Goal: Information Seeking & Learning: Compare options

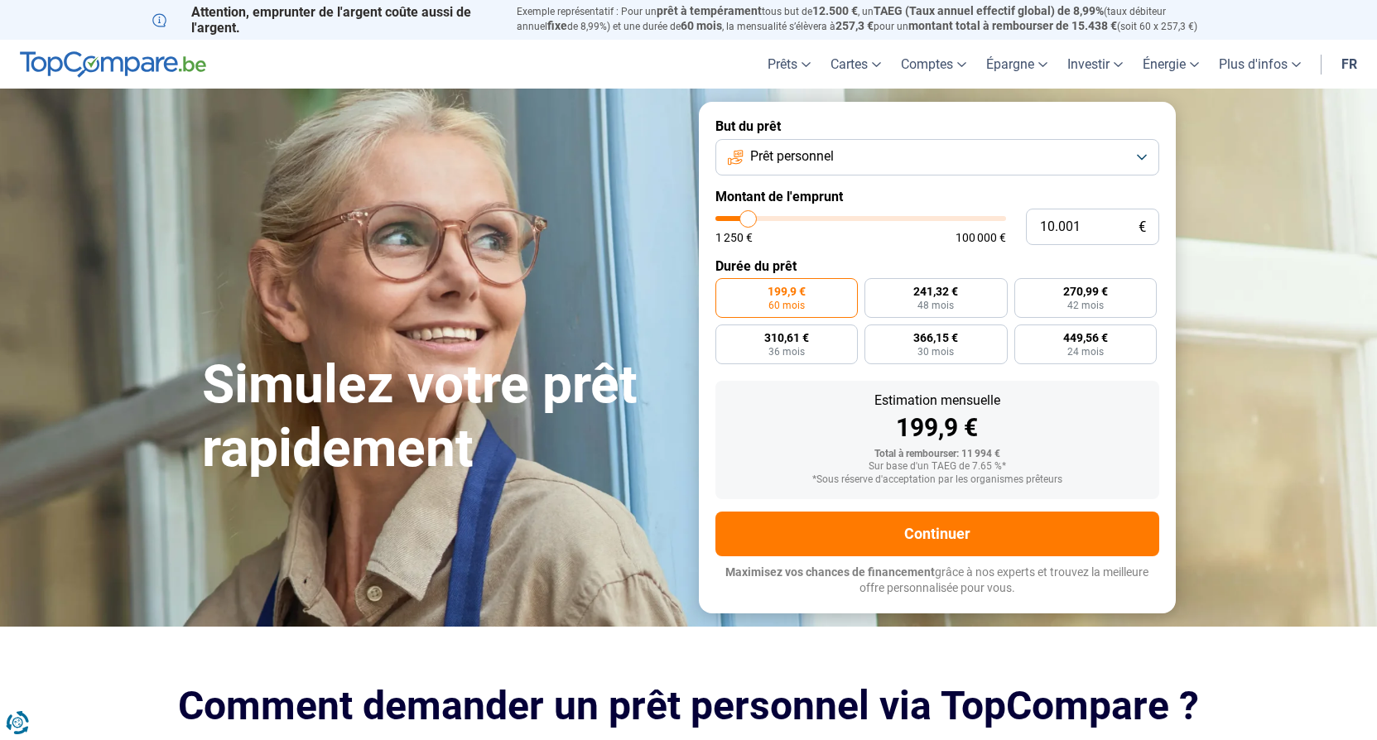
type input "8.500"
type input "8500"
type input "11.250"
type input "11250"
type input "14.250"
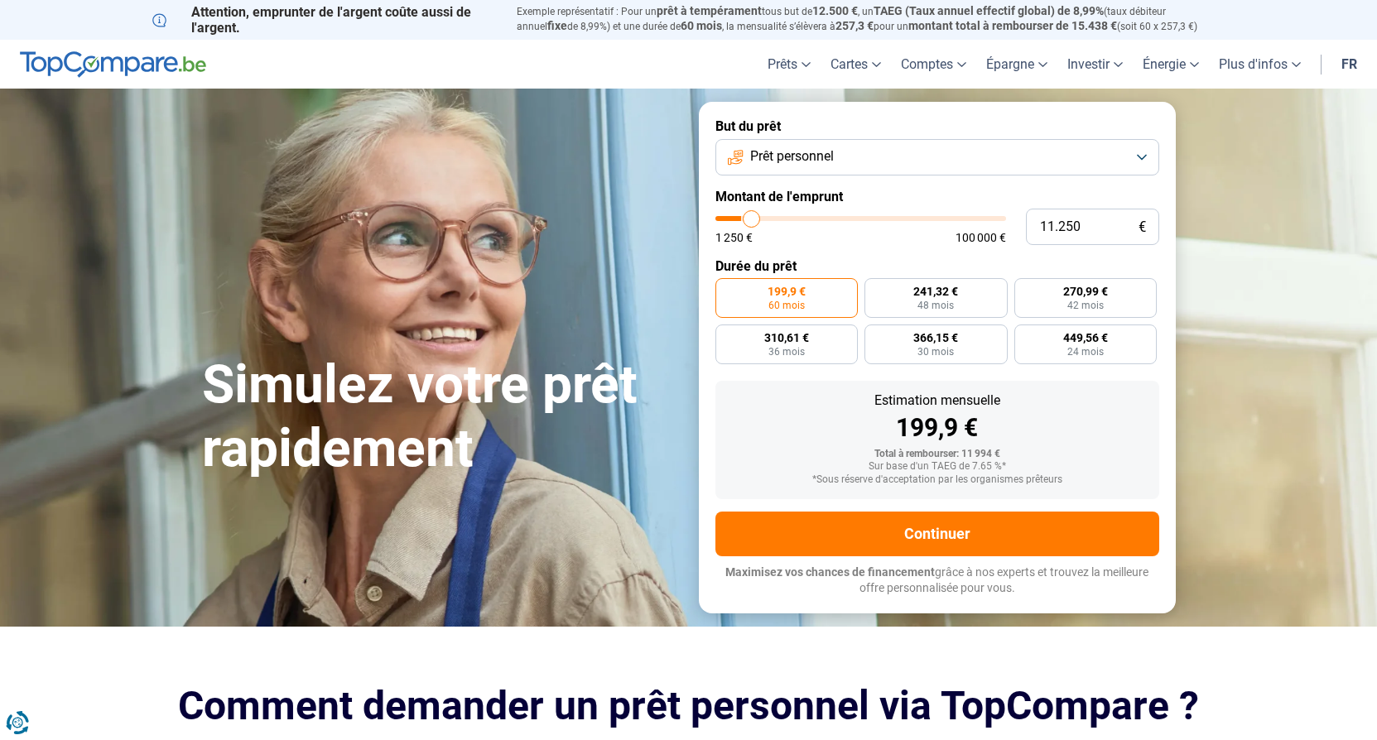
type input "14250"
type input "17.000"
type input "17000"
type input "17.250"
type input "17250"
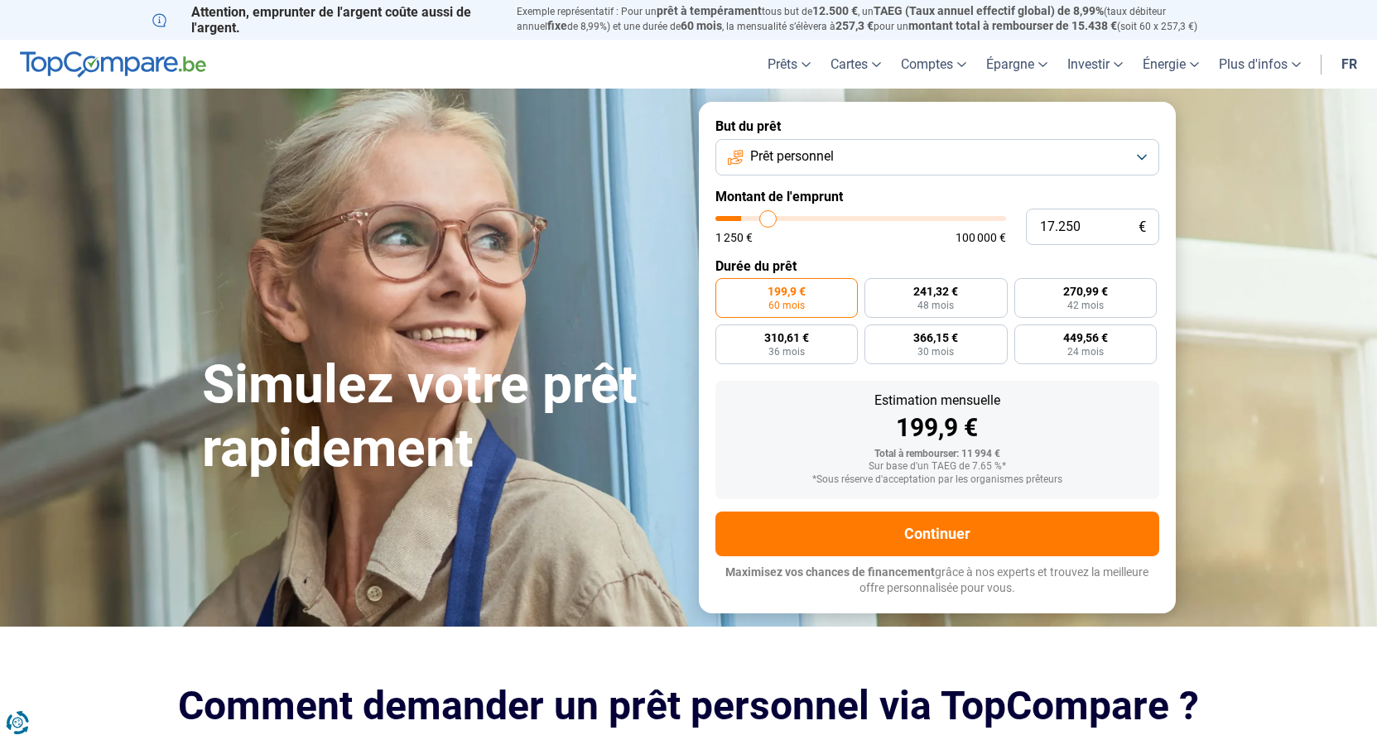
type input "17.750"
type input "17750"
type input "18.000"
type input "18000"
type input "18.500"
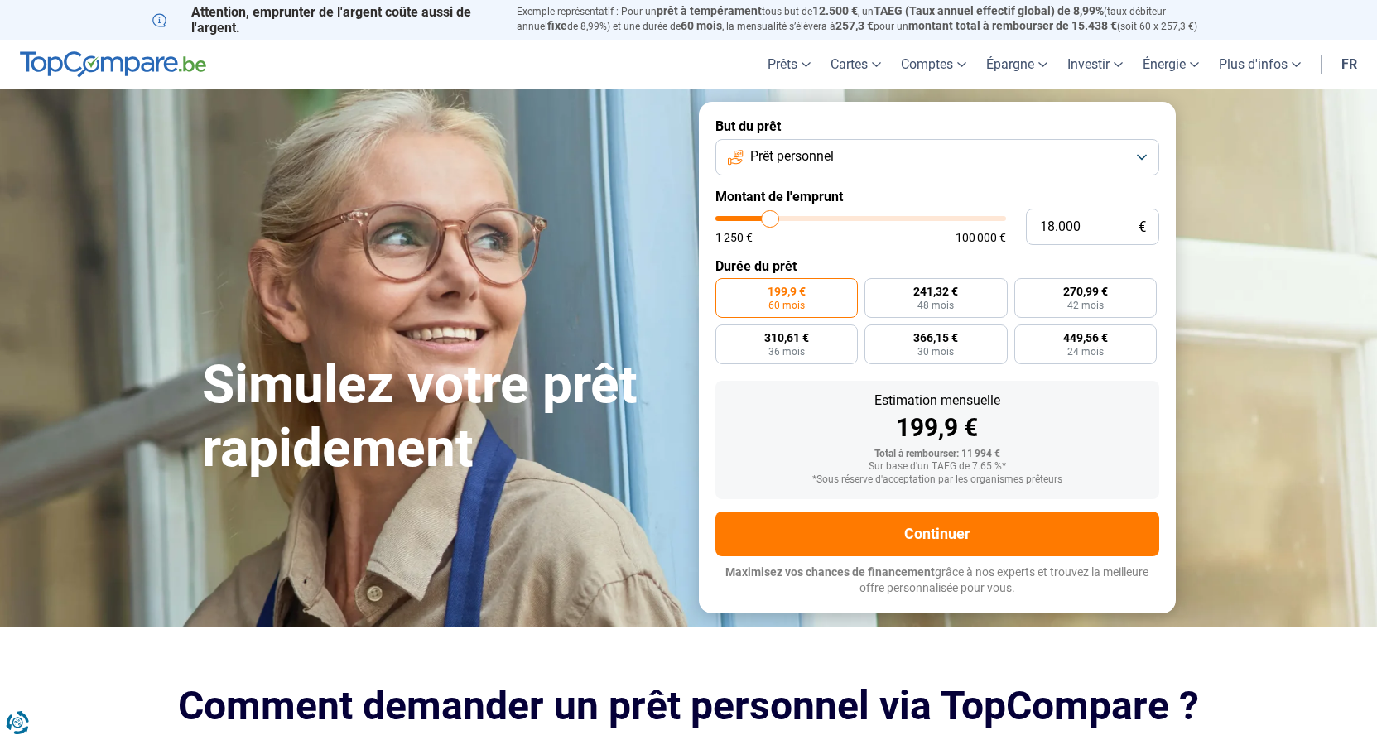
type input "18500"
type input "18.750"
type input "18750"
type input "18.500"
type input "18500"
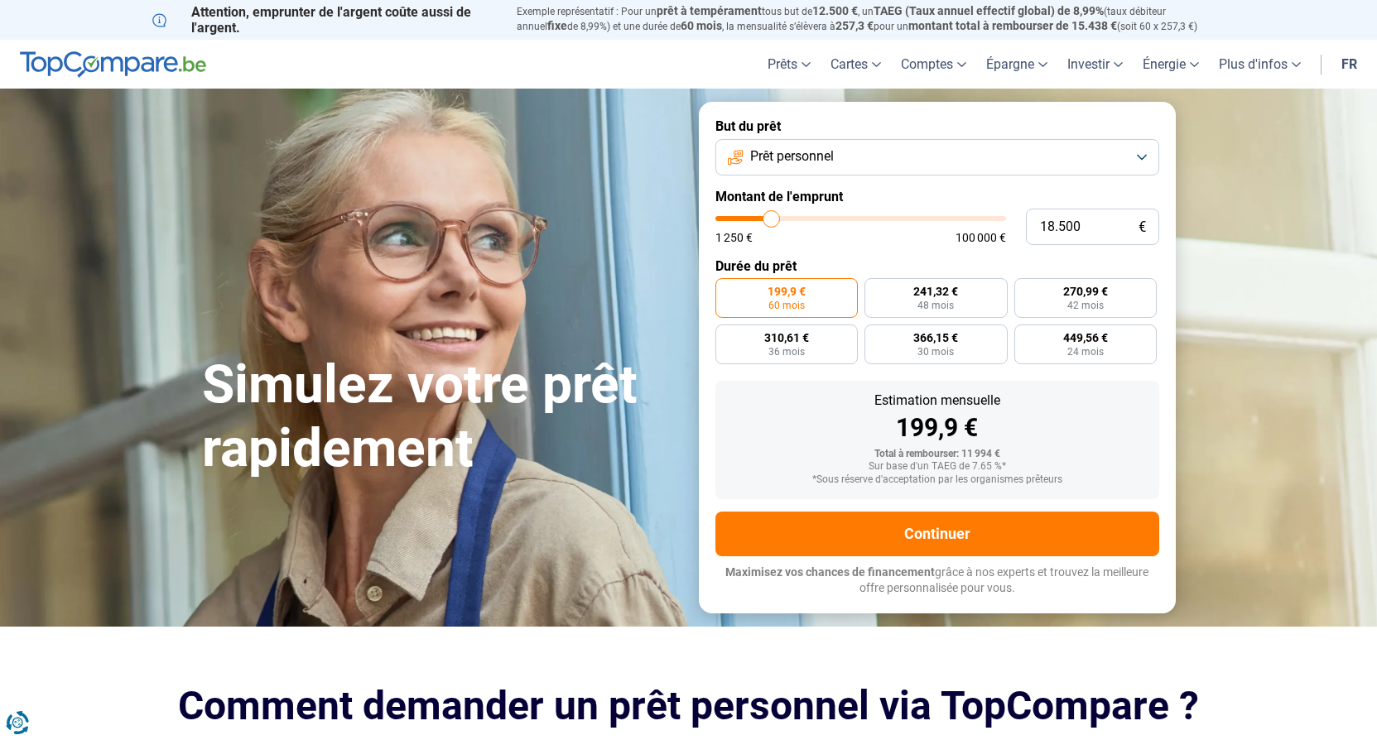
type input "17.250"
type input "17250"
type input "16.250"
type input "16250"
type input "15.000"
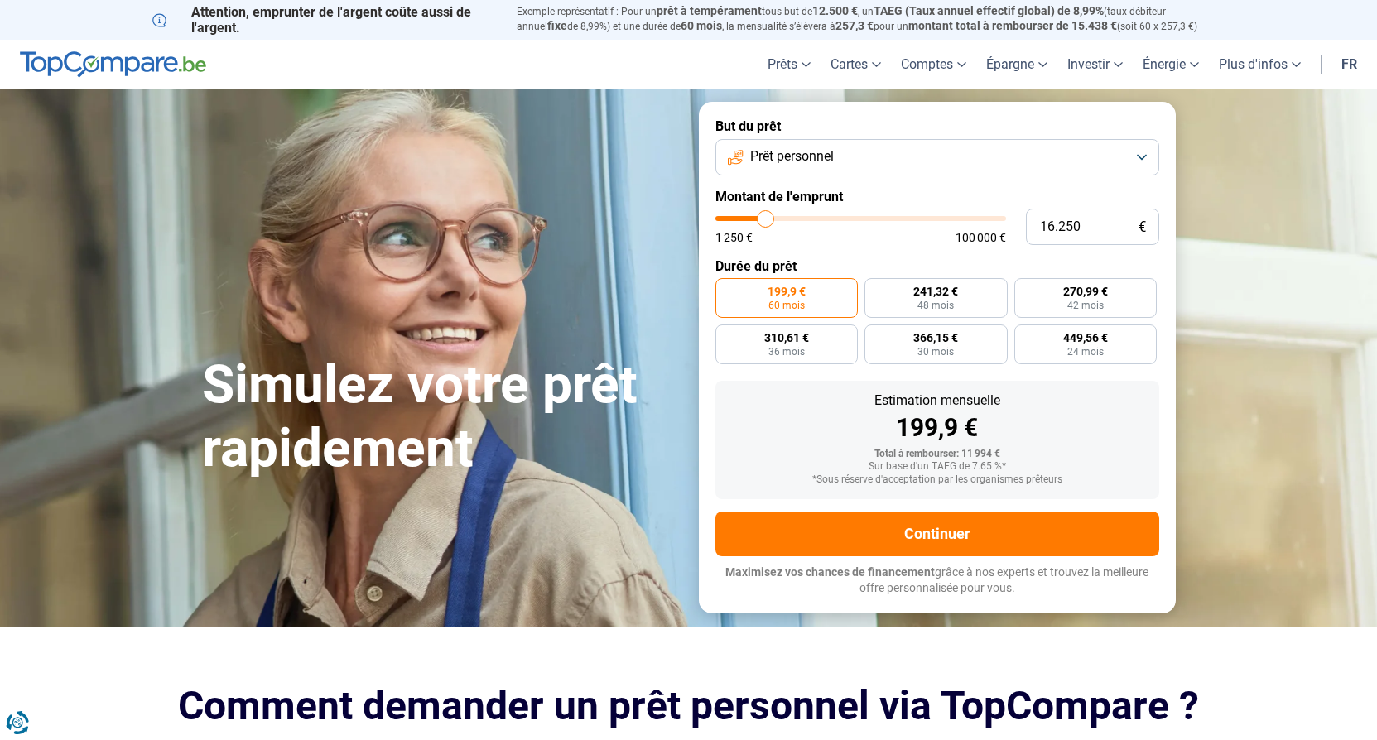
type input "15000"
type input "14.500"
type input "14500"
type input "13.500"
type input "13500"
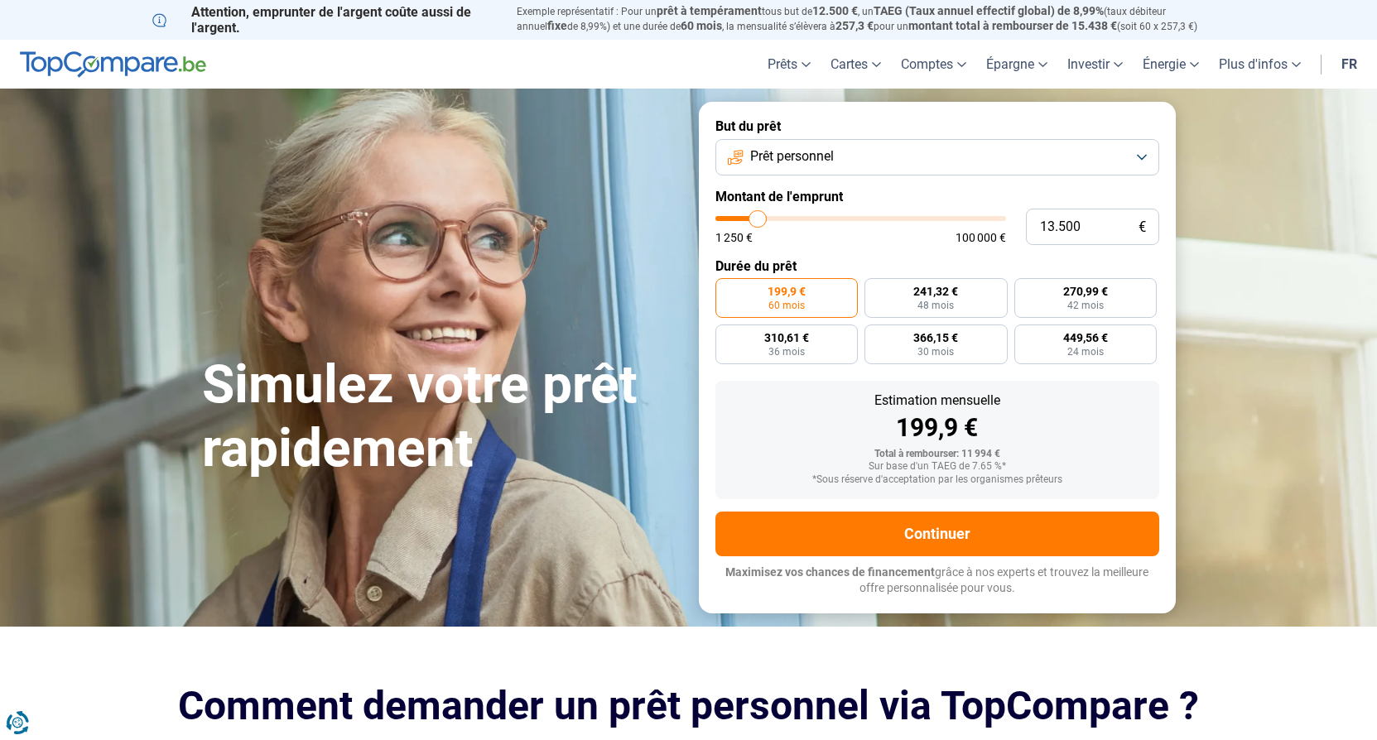
type input "12.750"
type input "12750"
type input "11.750"
type input "11750"
type input "11.250"
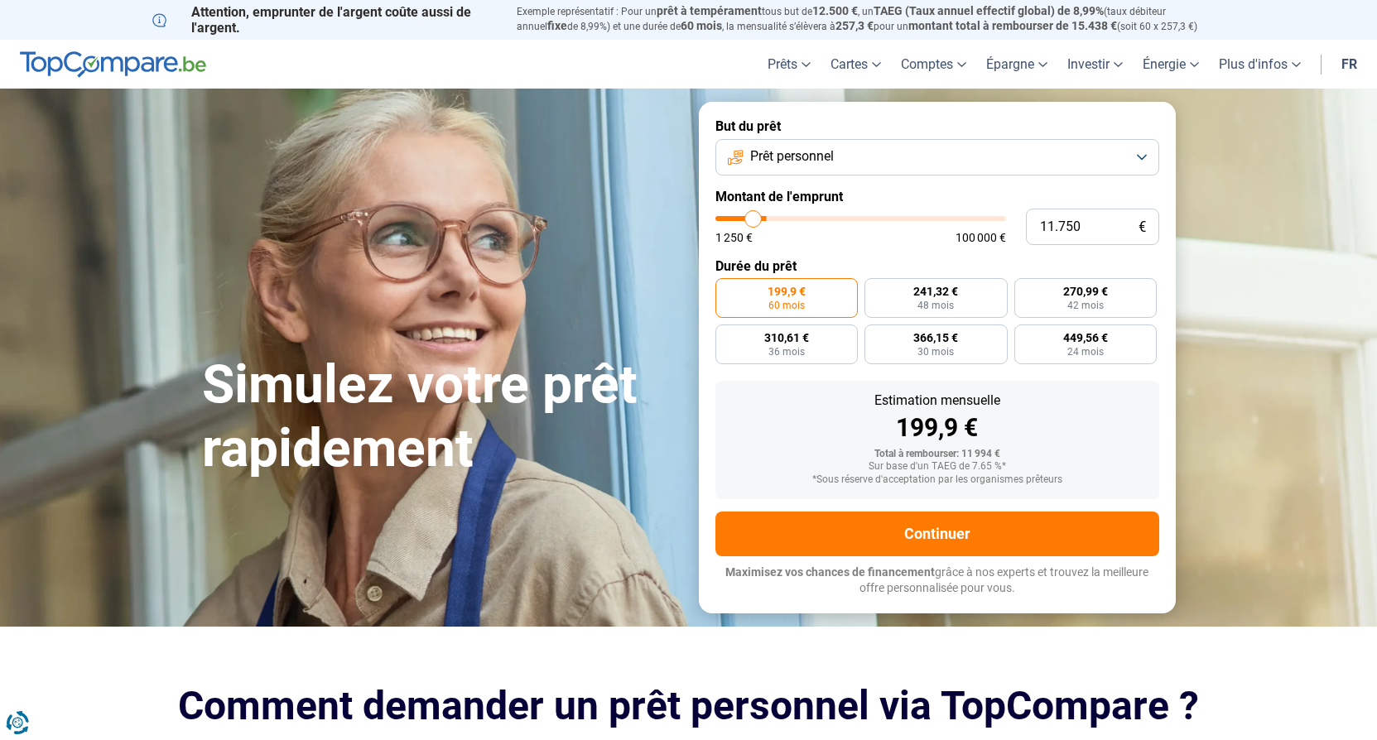
type input "11250"
type input "11.000"
type input "11000"
type input "10.500"
type input "10500"
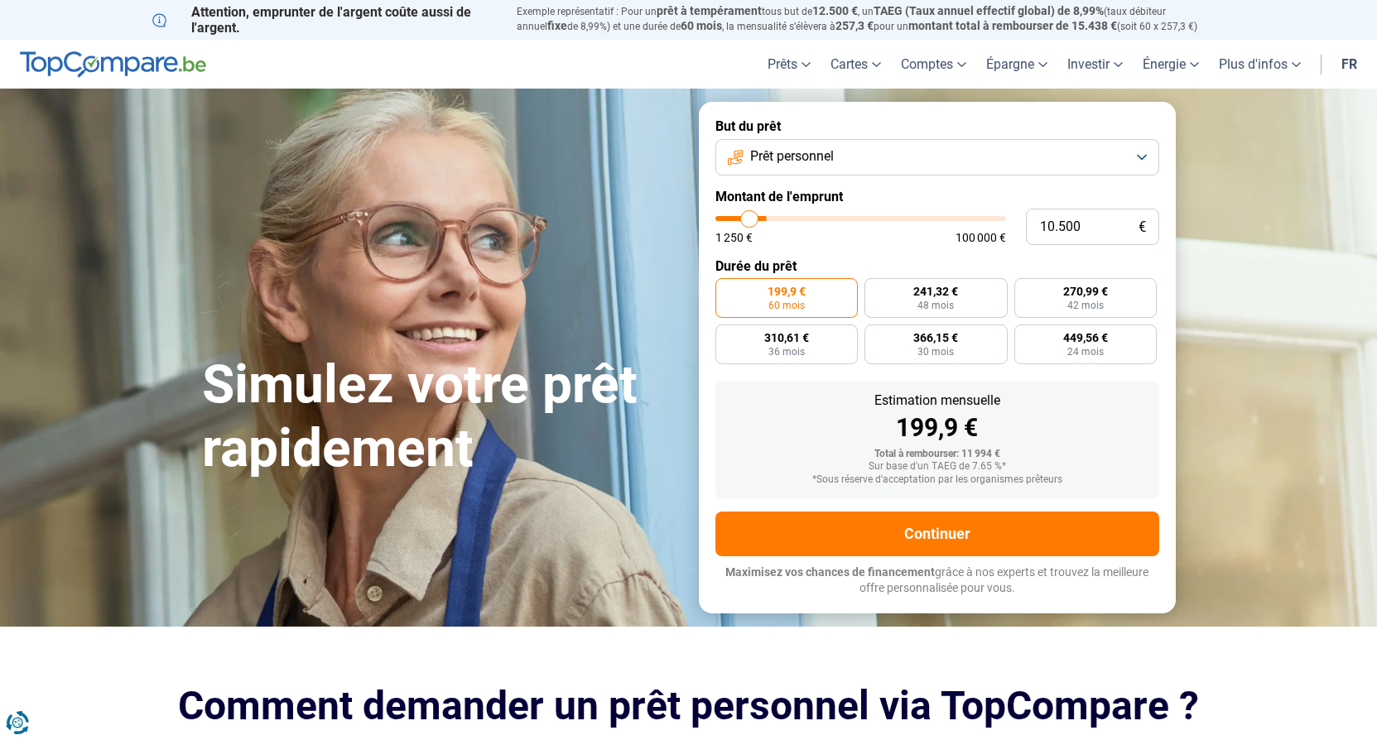
type input "10.000"
type input "10000"
type input "9.750"
type input "9750"
type input "9.500"
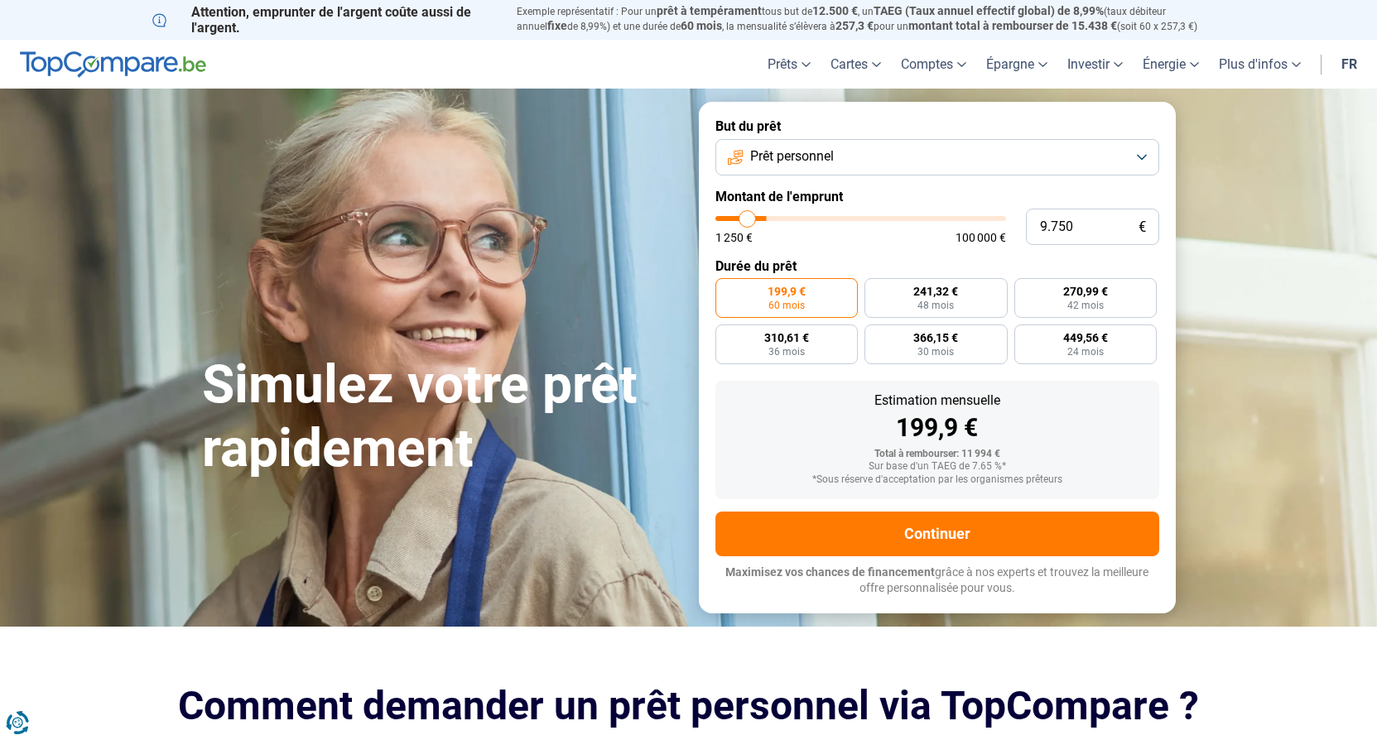
type input "9500"
type input "9.000"
type input "9000"
type input "8.750"
type input "8750"
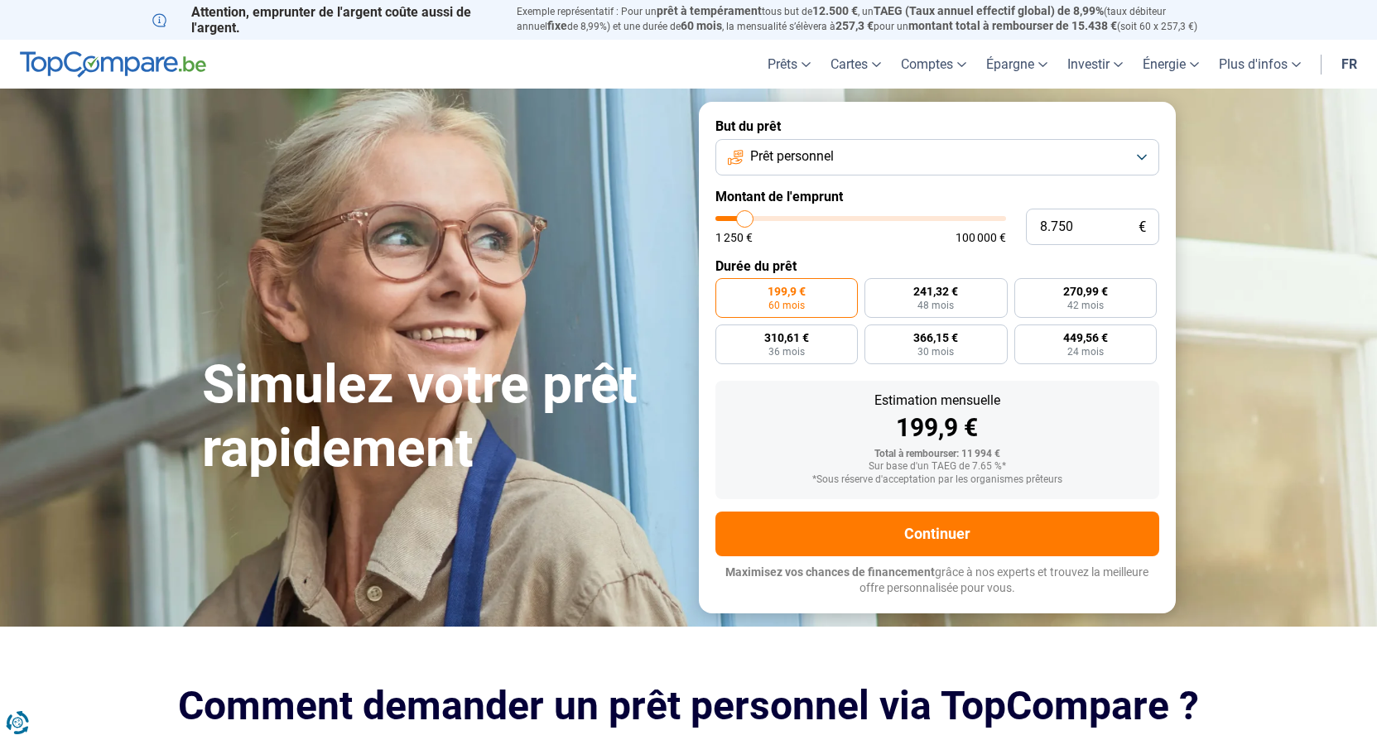
type input "8.500"
type input "8500"
type input "8.000"
type input "8000"
type input "7.500"
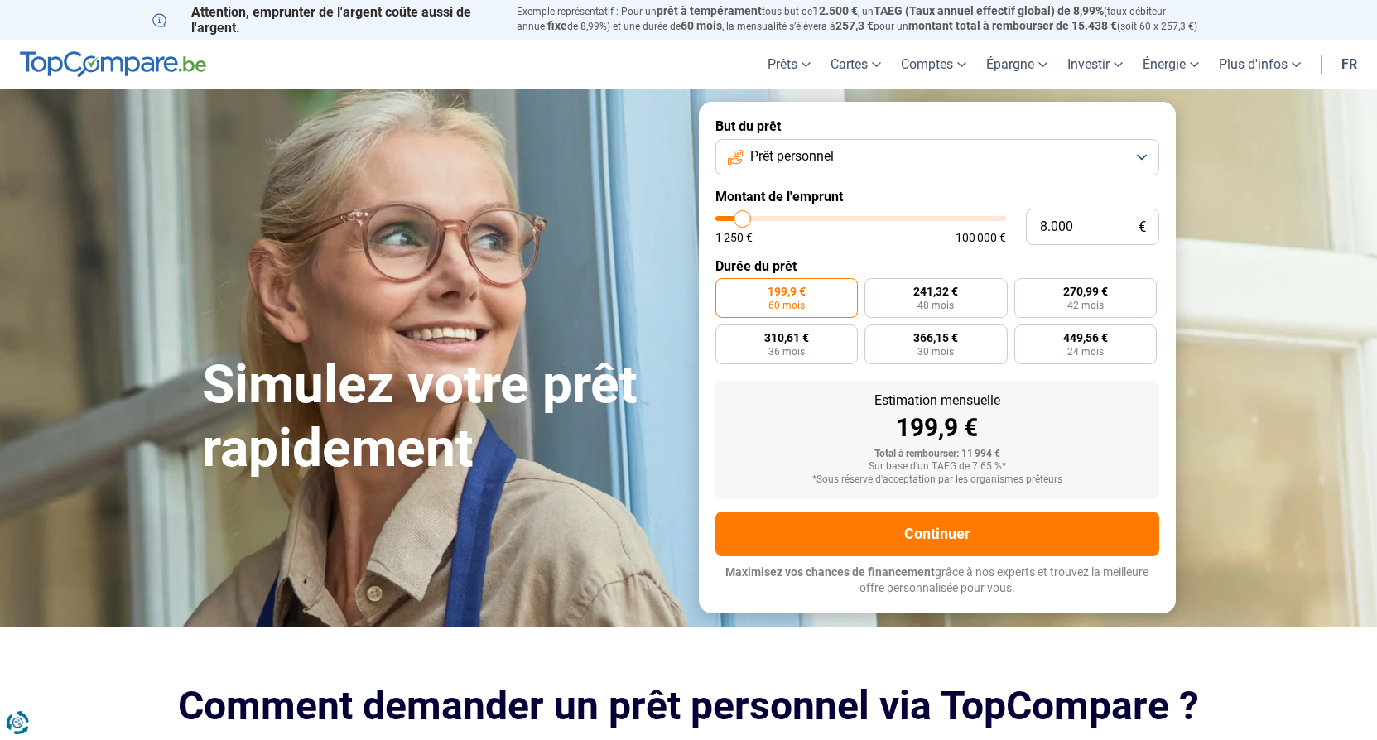
type input "7500"
type input "8.000"
type input "8000"
type input "8.250"
type input "8250"
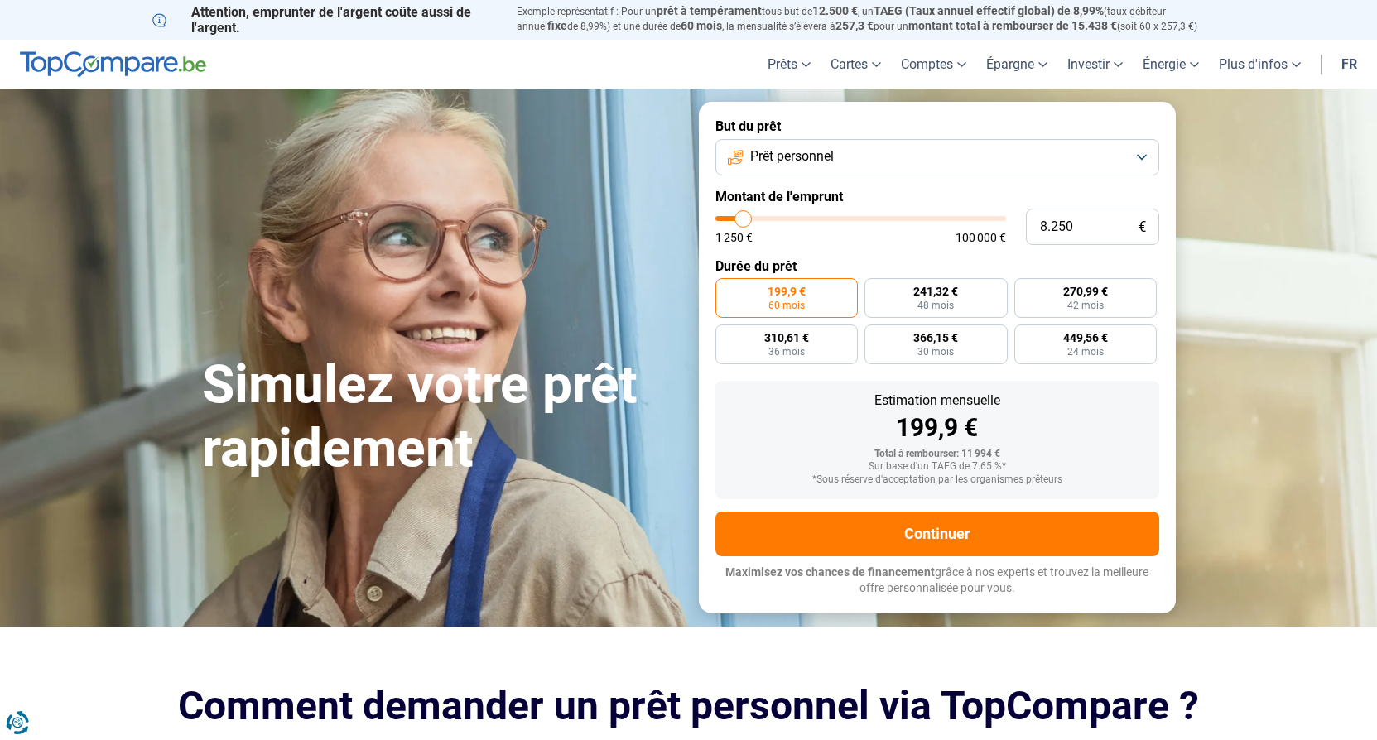
type input "8.500"
type input "8500"
type input "8.750"
type input "8750"
type input "9.500"
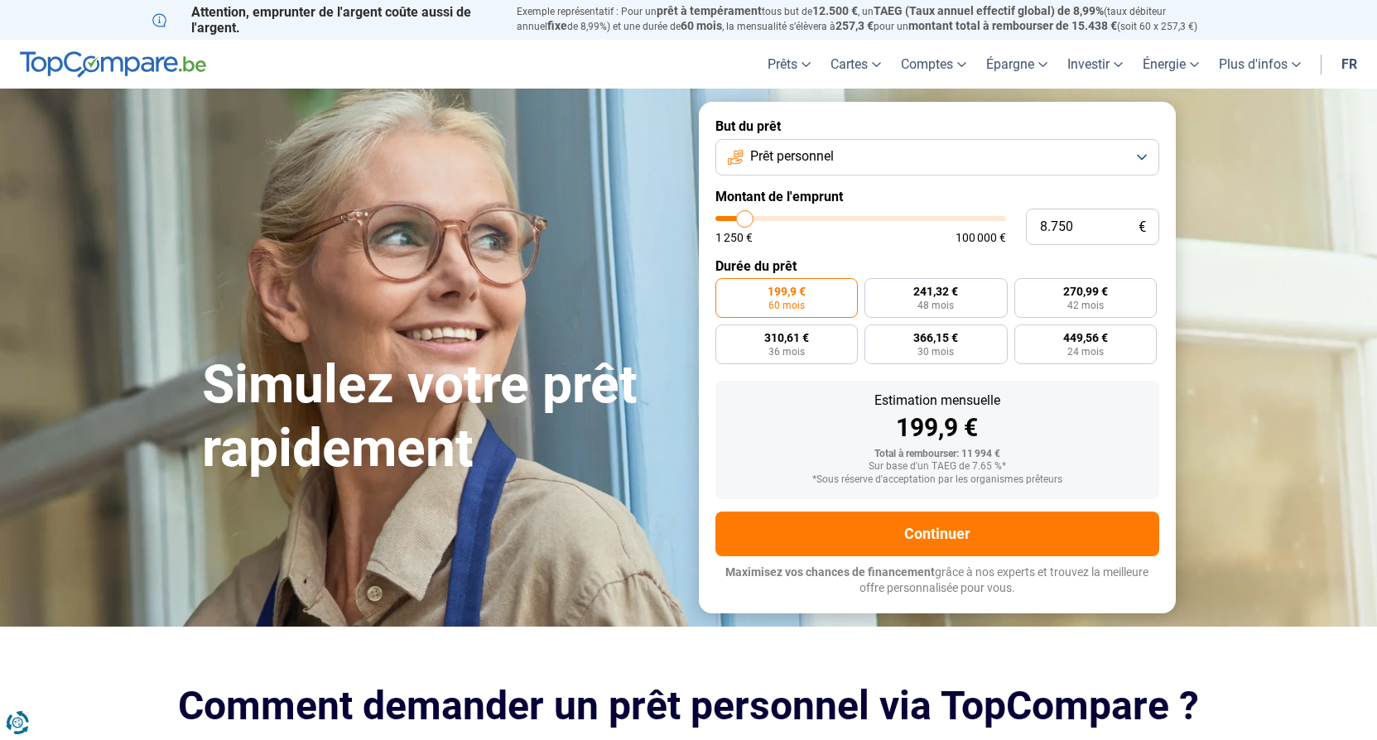
type input "9500"
type input "10.000"
type input "10000"
type input "10.250"
type input "10250"
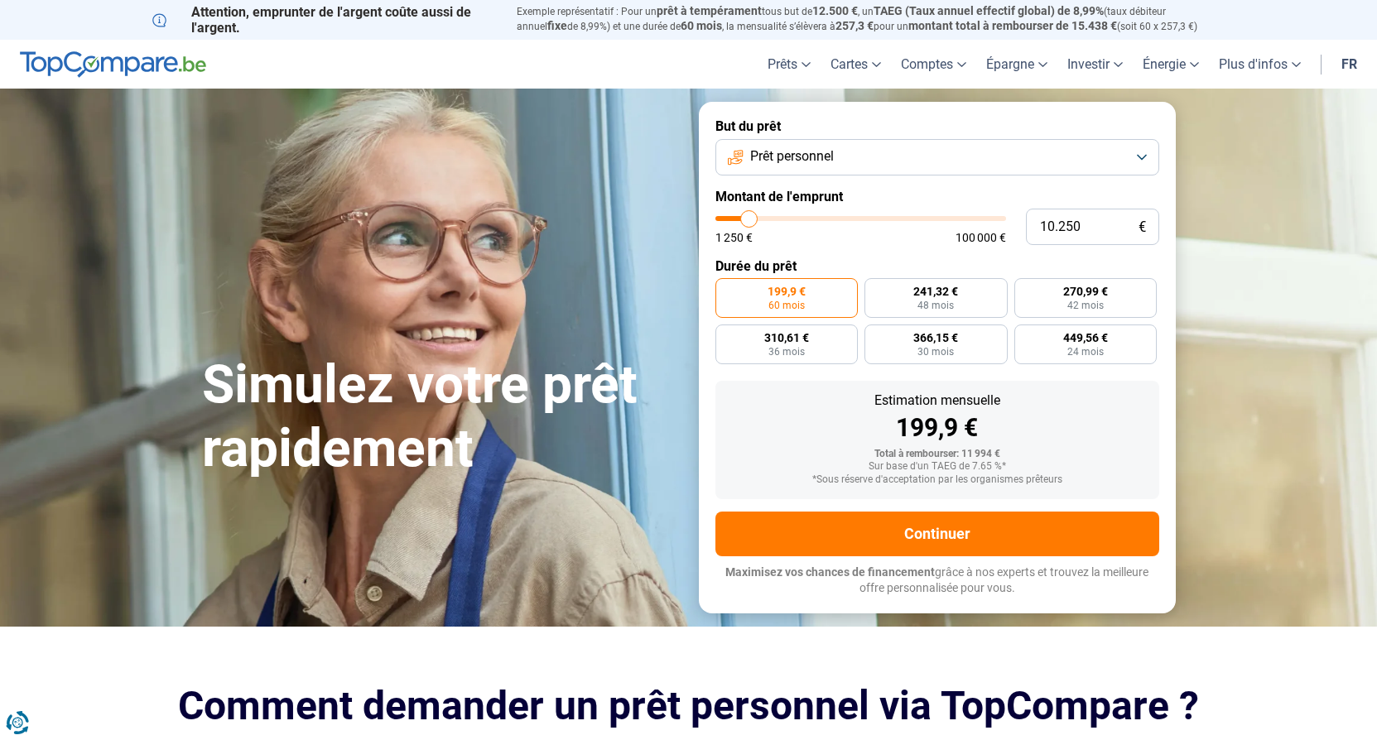
click at [750, 221] on input "range" at bounding box center [861, 218] width 291 height 5
type input "10.000"
type input "10000"
type input "9.750"
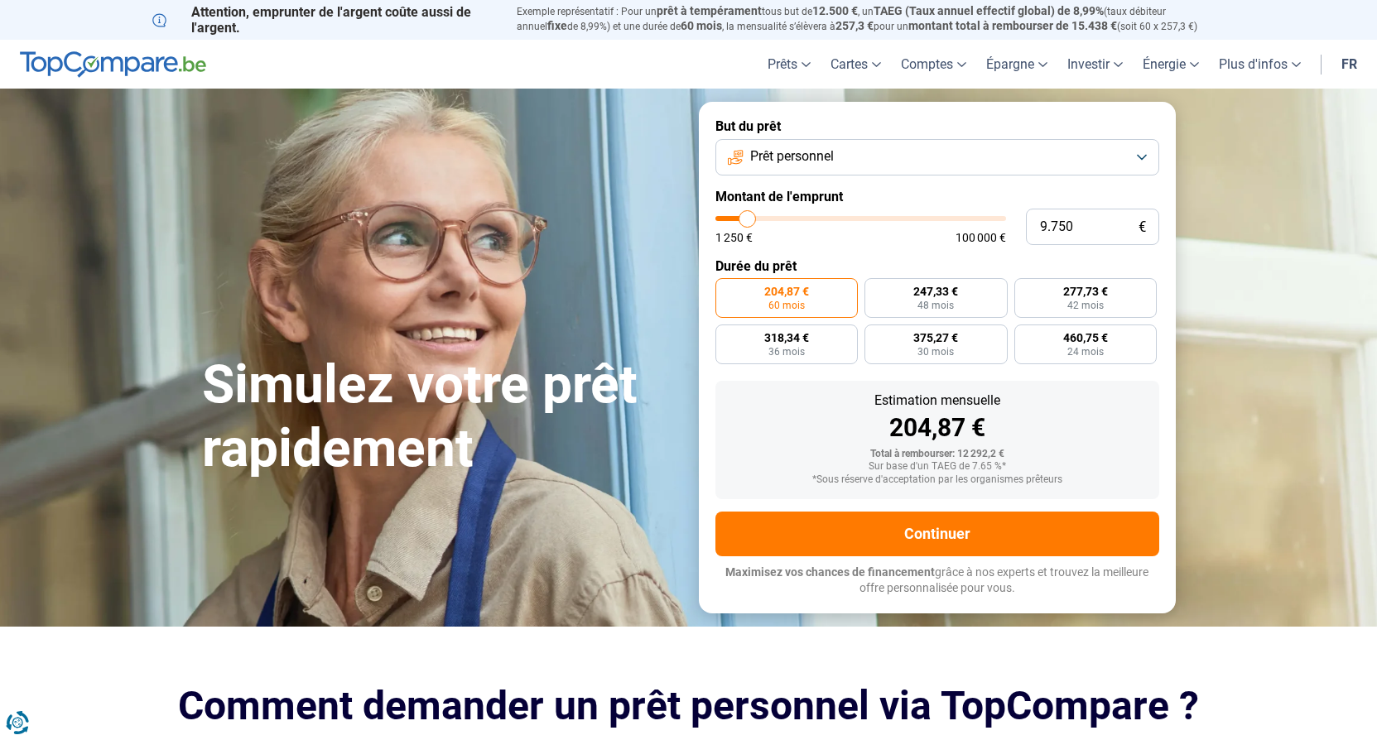
type input "9750"
click at [748, 221] on input "range" at bounding box center [861, 218] width 291 height 5
radio input "true"
type input "10.250"
type input "10250"
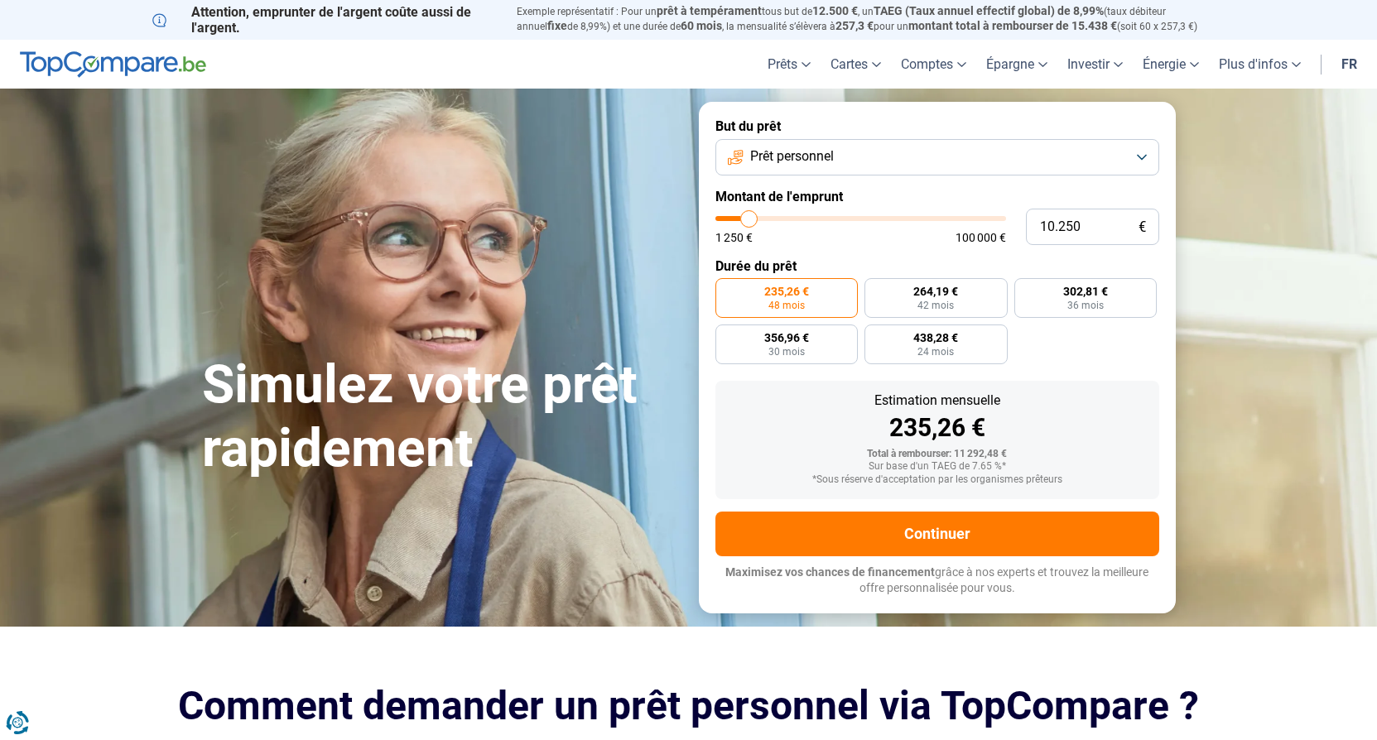
type input "11.000"
type input "11000"
type input "11.500"
type input "11500"
type input "11.750"
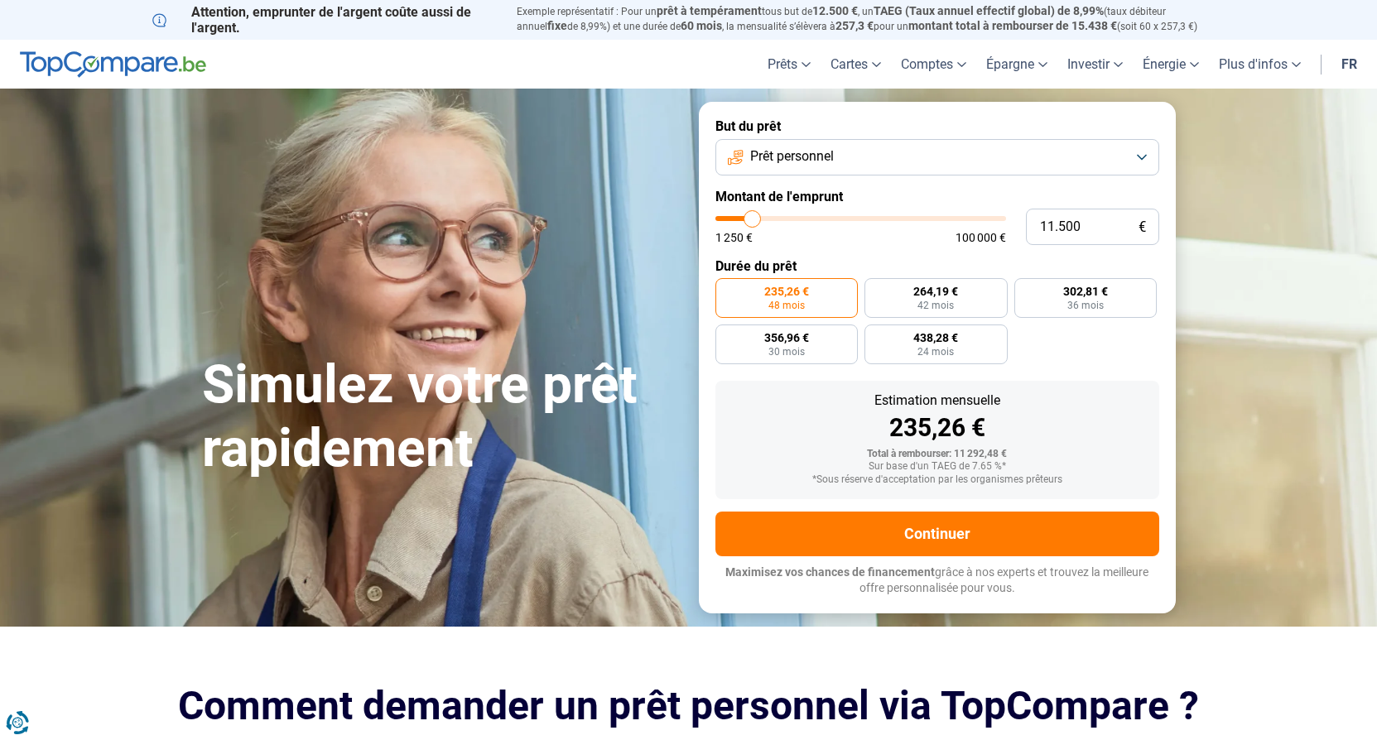
type input "11750"
type input "11.250"
type input "11250"
type input "11.000"
type input "11000"
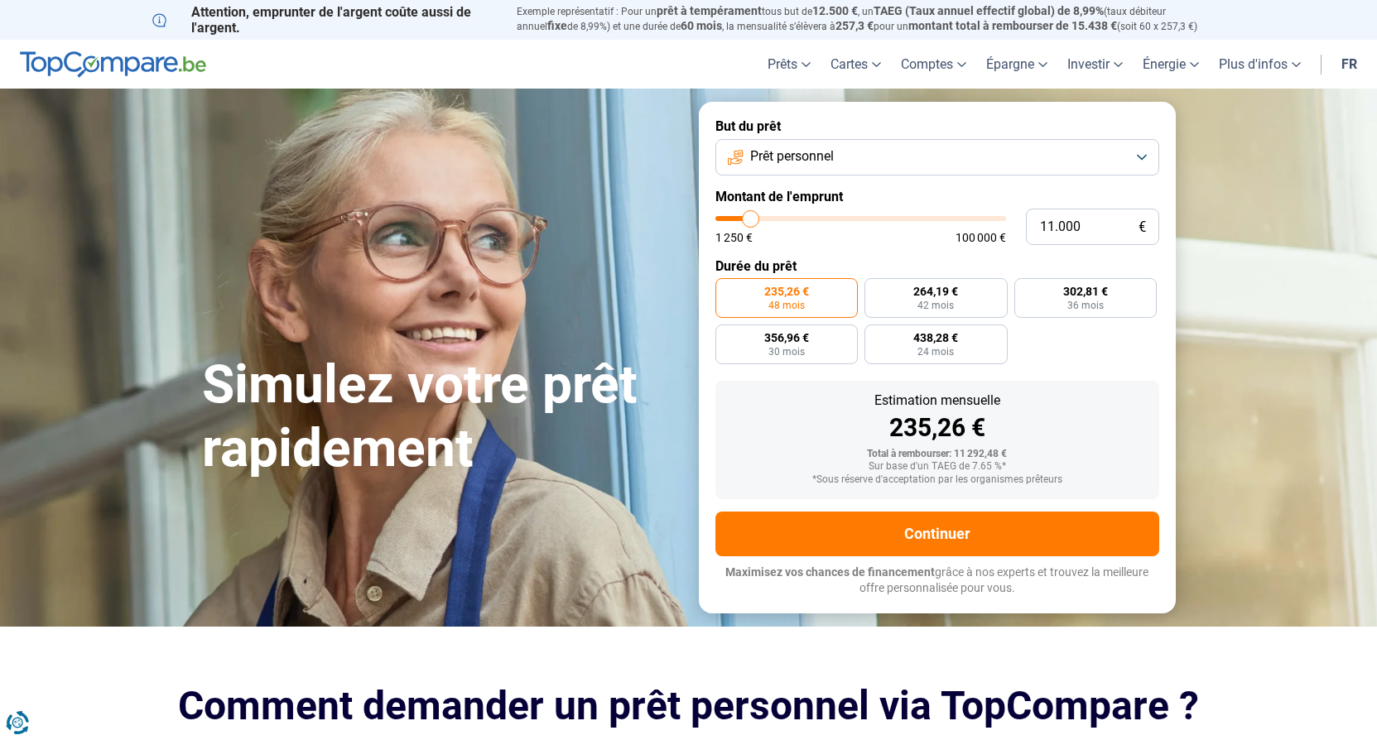
type input "10.250"
type input "10250"
click at [750, 221] on input "range" at bounding box center [861, 218] width 291 height 5
radio input "false"
click at [1088, 224] on input "10.250" at bounding box center [1092, 227] width 133 height 36
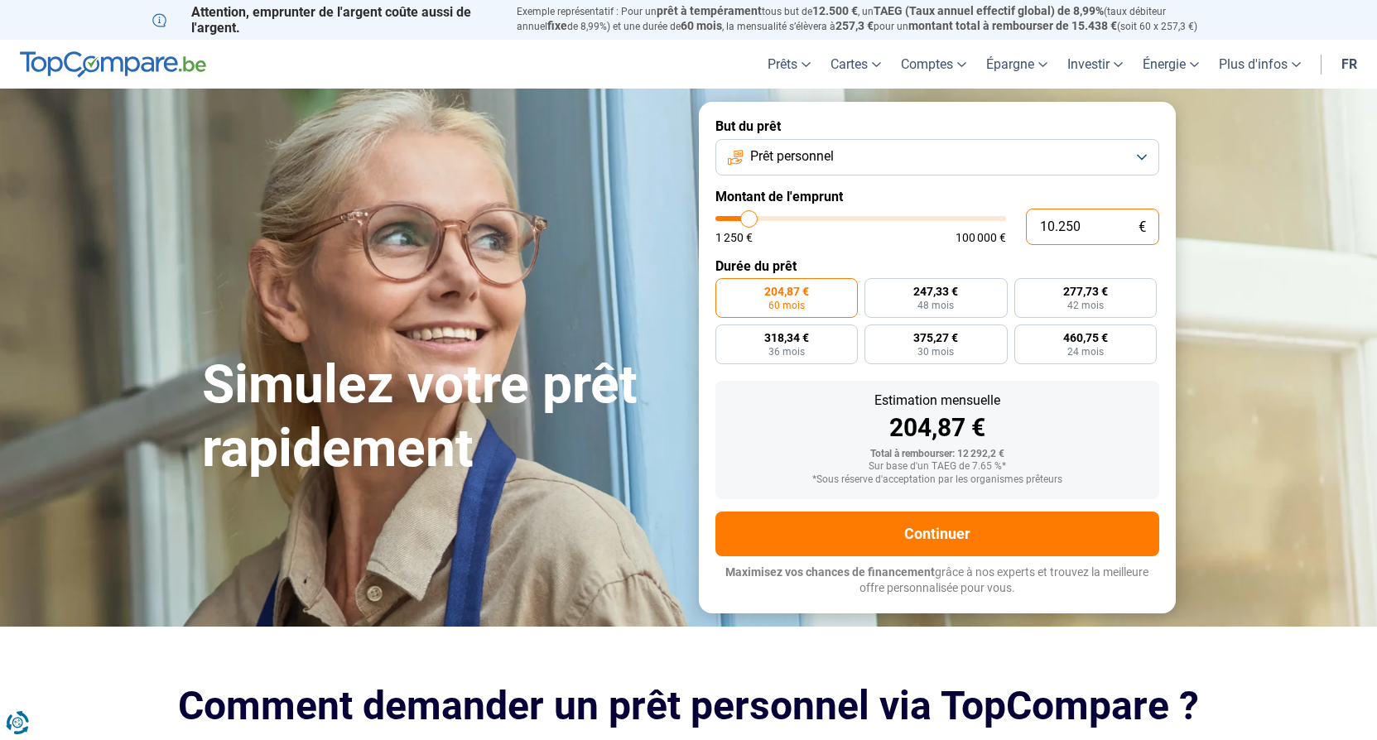
type input "1.025"
type input "1250"
type input "102"
type input "1250"
type input "10"
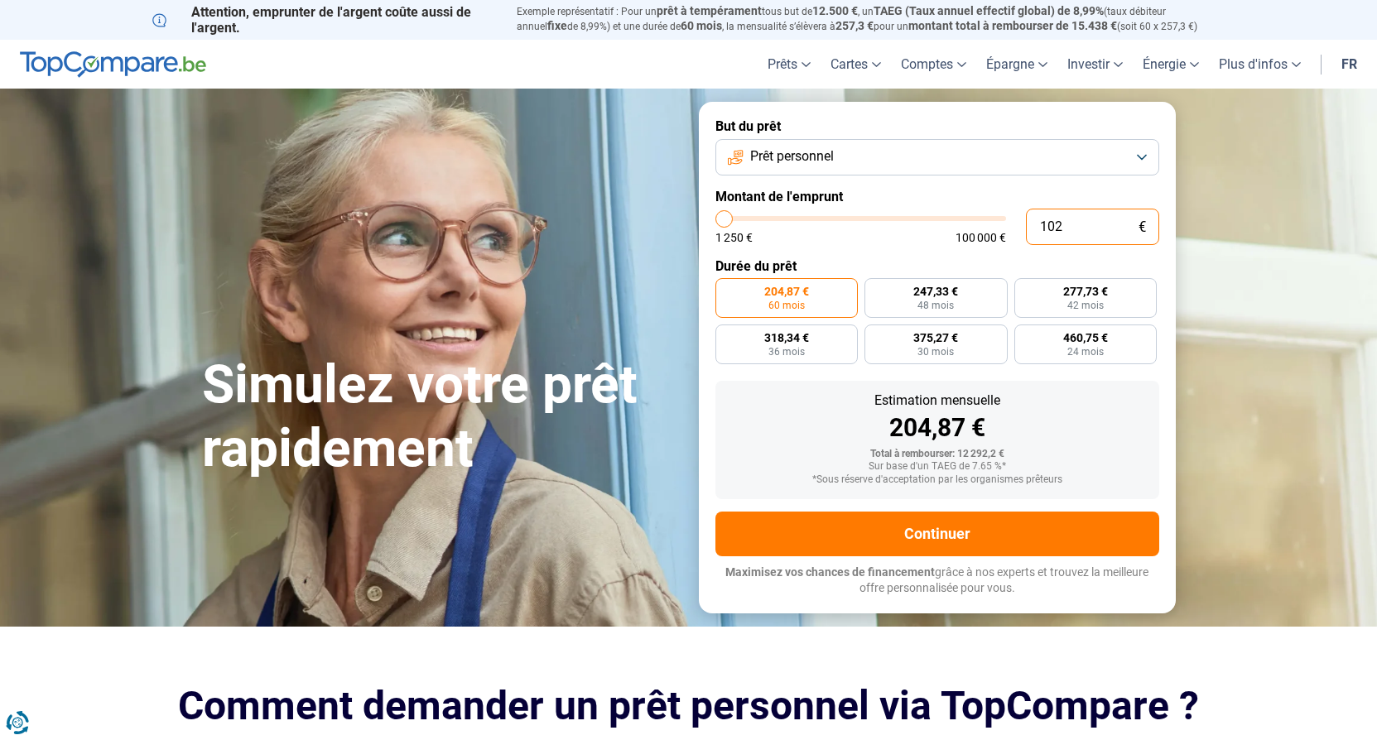
type input "1250"
type input "1.250"
type input "1250"
radio input "true"
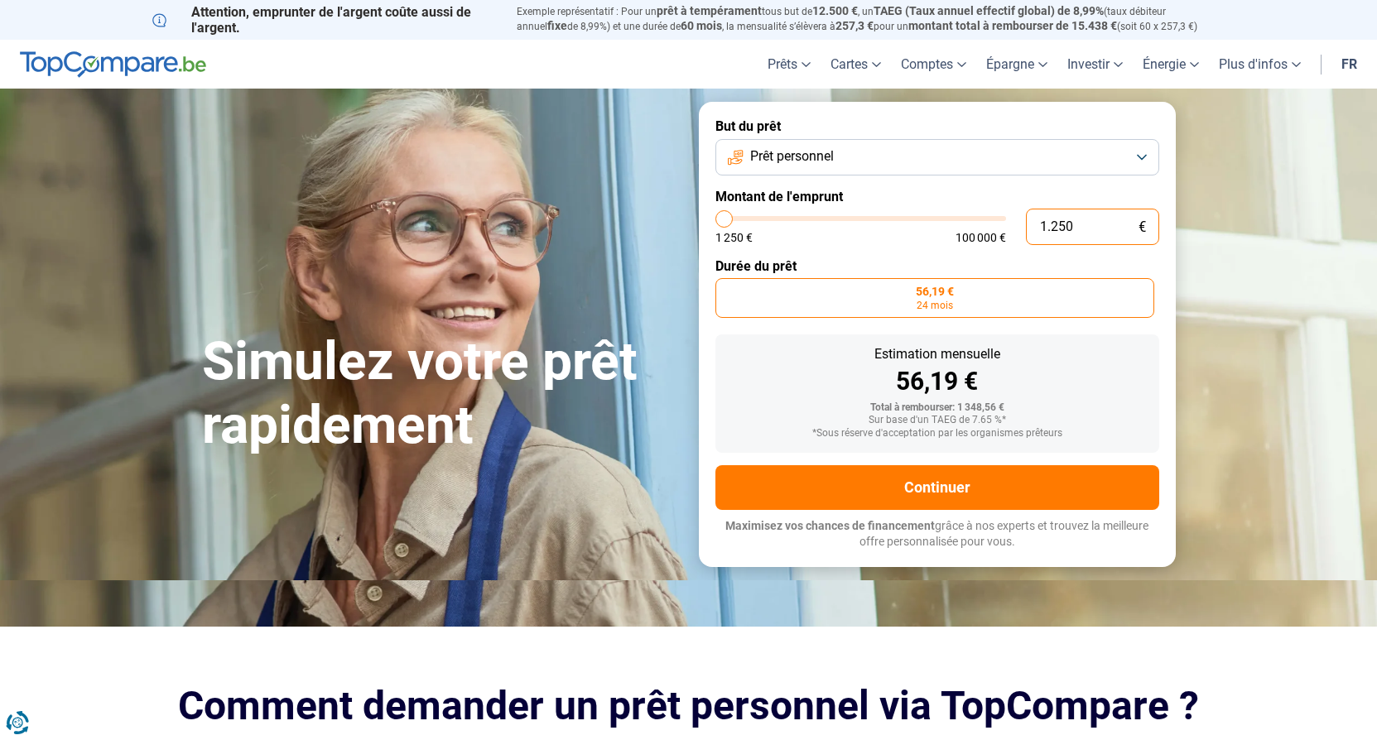
type input "125"
type input "1250"
type input "12"
type input "1250"
type input "1"
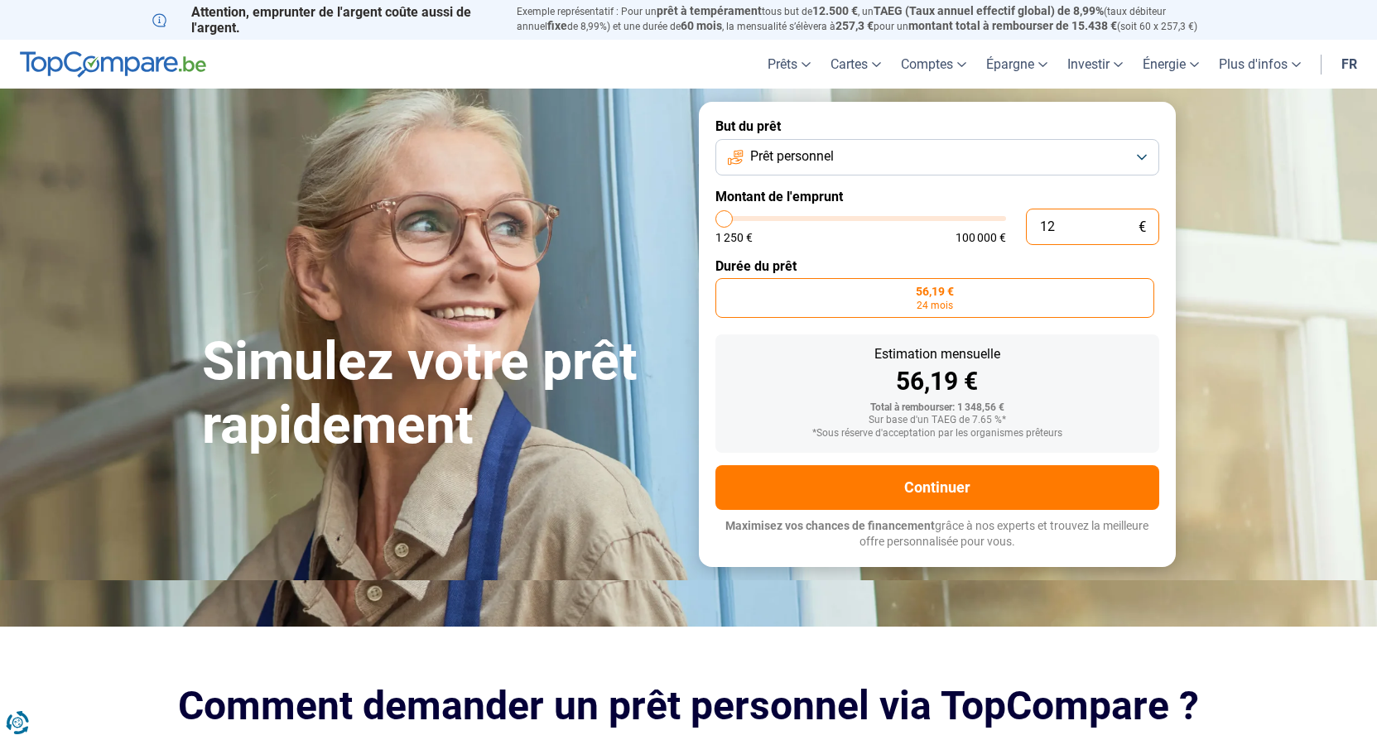
type input "1250"
type input "10"
type input "1250"
type input "100"
type input "1250"
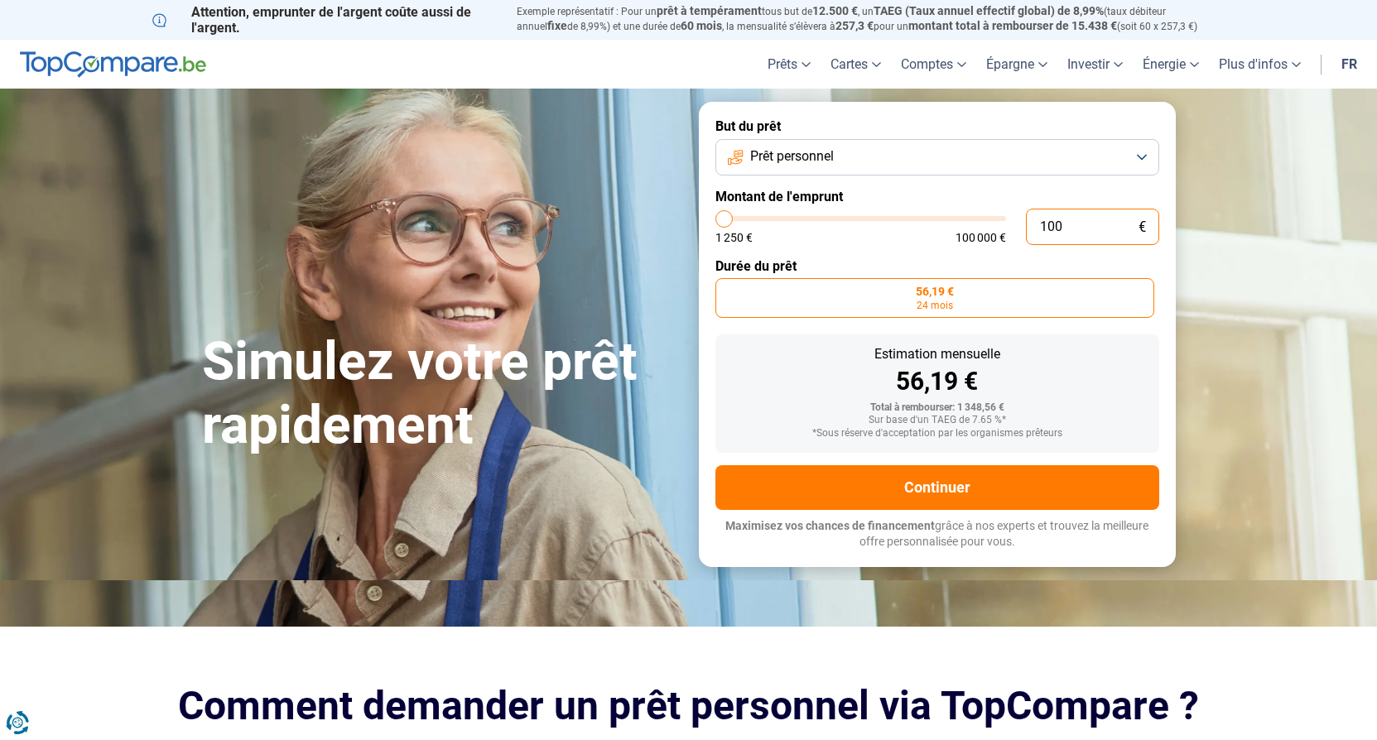
type input "1.000"
type input "1250"
type input "10.000"
type input "10000"
radio input "false"
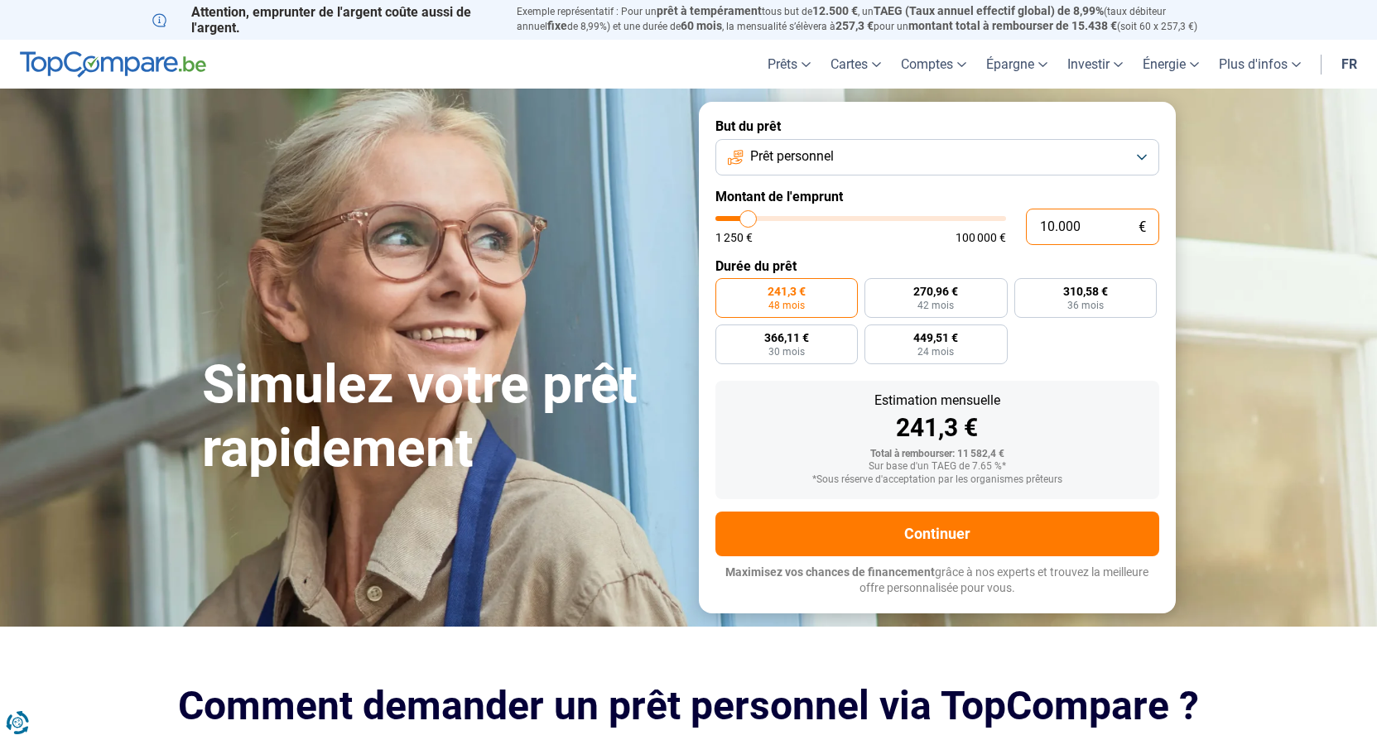
type input "10.000"
